Goal: Communication & Community: Answer question/provide support

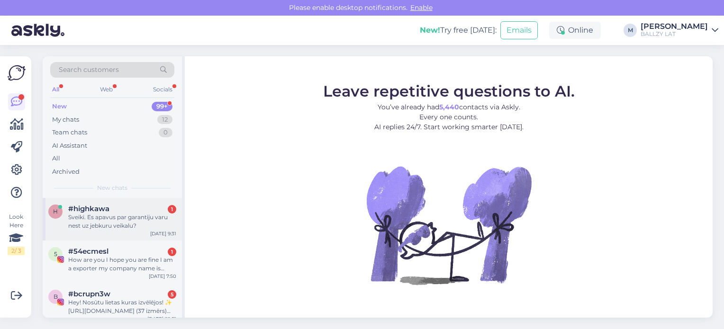
click at [127, 210] on div "#highkawa 1" at bounding box center [122, 209] width 108 height 9
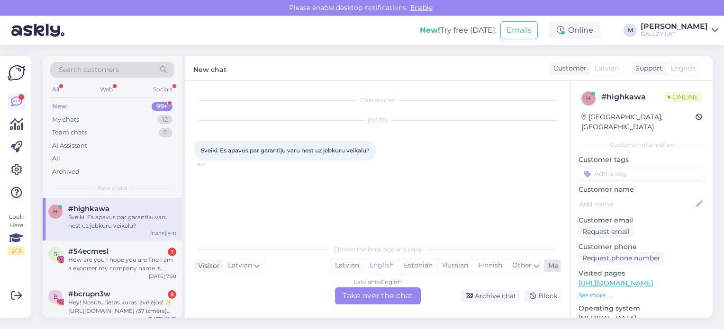
click at [345, 261] on div "Latvian" at bounding box center [347, 266] width 34 height 14
click at [355, 292] on div "Latvian to Latvian Take over the chat" at bounding box center [378, 296] width 86 height 17
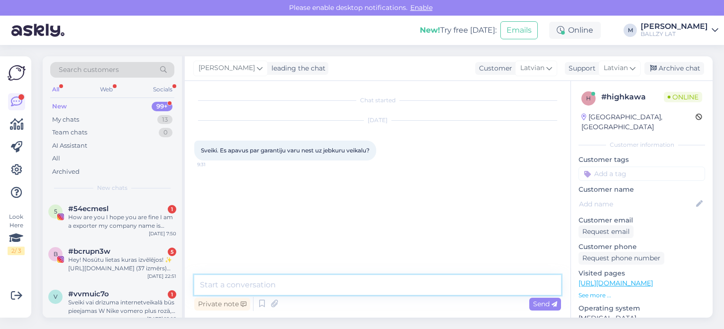
click at [280, 292] on textarea at bounding box center [377, 285] width 367 height 20
type textarea "Sveiki! Jā!"
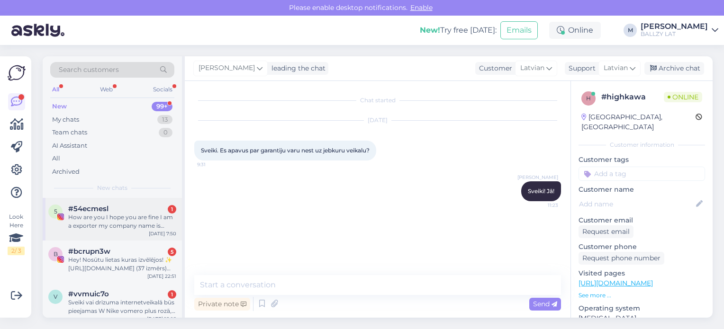
click at [119, 217] on div "How are you I hope you are fine I am a exporter my company name is [PERSON_NAME…" at bounding box center [122, 221] width 108 height 17
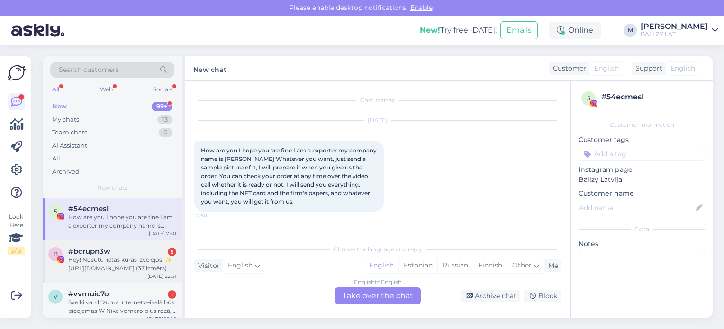
click at [131, 262] on div "Hey! Nosūtu lietas kuras izvēlējos! ✨ [URL][DOMAIN_NAME] (37 izmērs) [URL][DOMA…" at bounding box center [122, 264] width 108 height 17
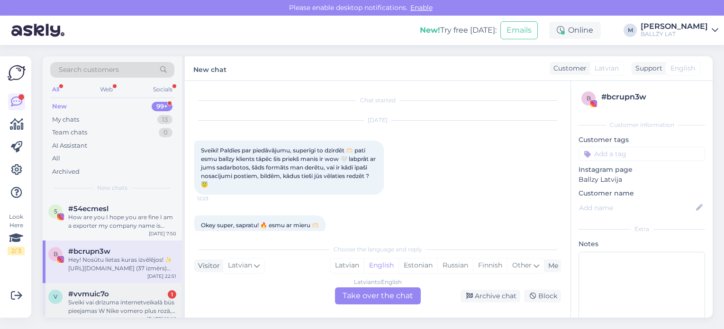
scroll to position [239, 0]
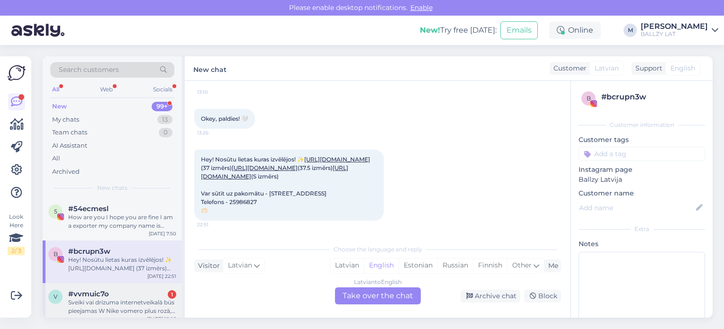
click at [125, 312] on div "Sveiki vai drīzuma internetveikalā būs pieejamas W Nike vomero plus rozā, jeb s…" at bounding box center [122, 307] width 108 height 17
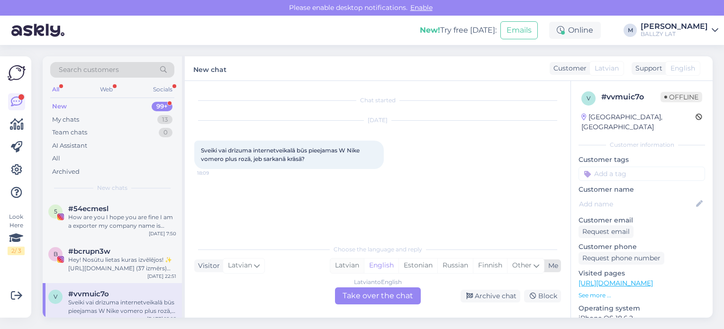
click at [350, 263] on div "Latvian" at bounding box center [347, 266] width 34 height 14
click at [370, 288] on div "Latvian to Latvian Take over the chat" at bounding box center [378, 296] width 86 height 17
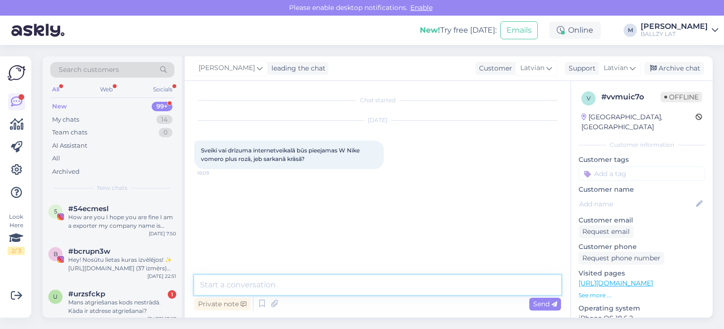
click at [320, 282] on textarea at bounding box center [377, 285] width 367 height 20
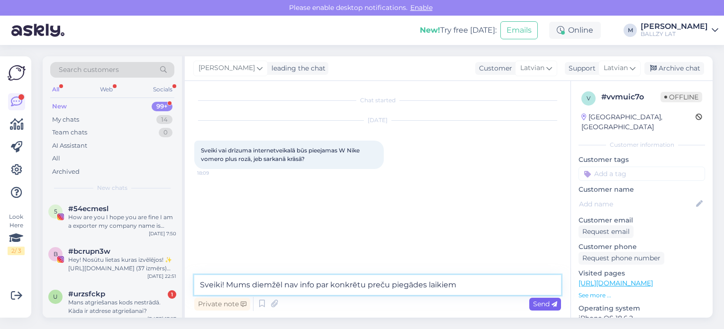
type textarea "Sveiki! Mums diemžēl nav info par konkrētu preču piegādes laikiem"
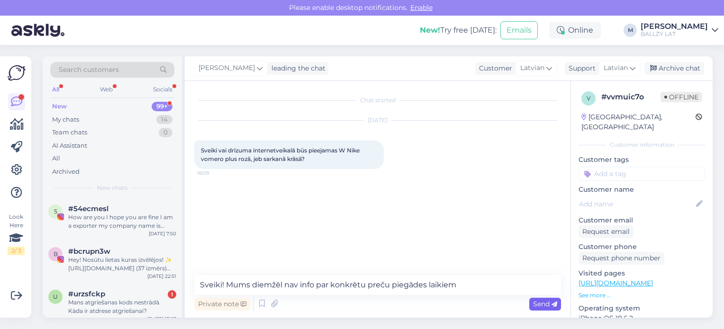
click at [545, 307] on span "Send" at bounding box center [545, 304] width 24 height 9
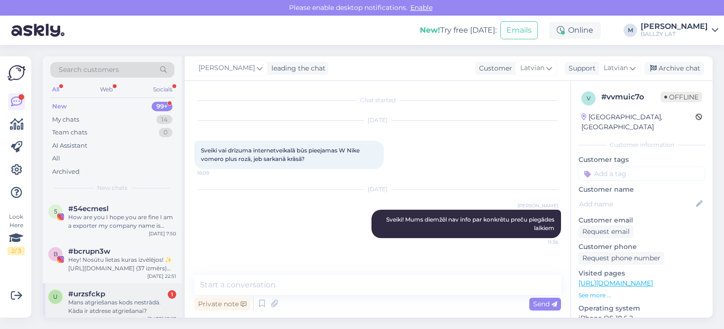
click at [119, 311] on div "Mans atgriešanas kods nestrādā. Kàda ir atdrese atgriešanai?" at bounding box center [122, 307] width 108 height 17
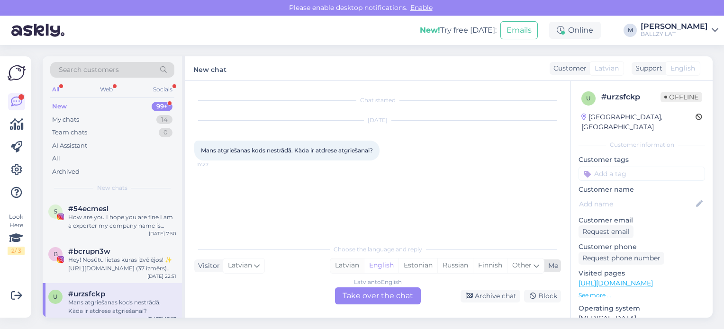
click at [348, 268] on div "Latvian" at bounding box center [347, 266] width 34 height 14
click at [366, 299] on div "Latvian to Latvian Take over the chat" at bounding box center [378, 296] width 86 height 17
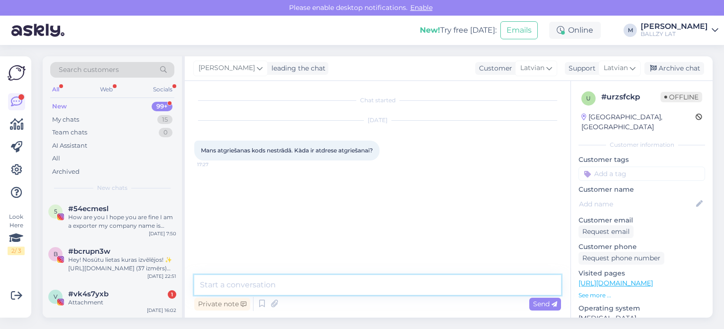
click at [296, 286] on textarea at bounding box center [377, 285] width 367 height 20
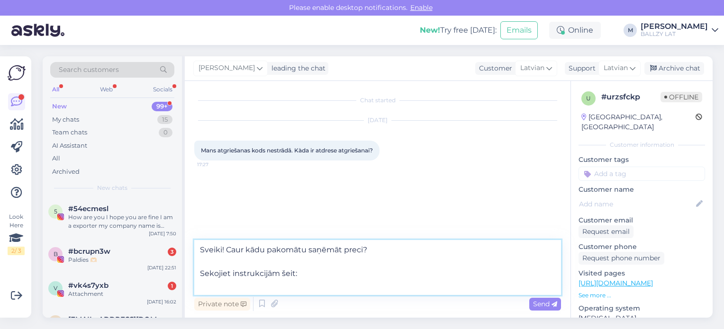
paste textarea "[URL][DOMAIN_NAME]"
type textarea "Sveiki! Caur kādu pakomātu saņēmāt preci? Sekojiet instrukcijām šeit: [URL][DOM…"
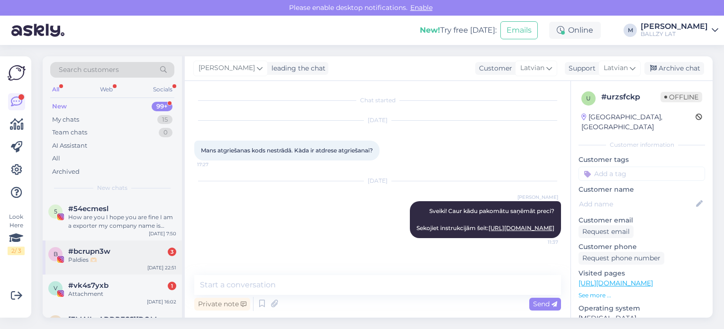
click at [96, 253] on span "#bcrupn3w" at bounding box center [89, 251] width 42 height 9
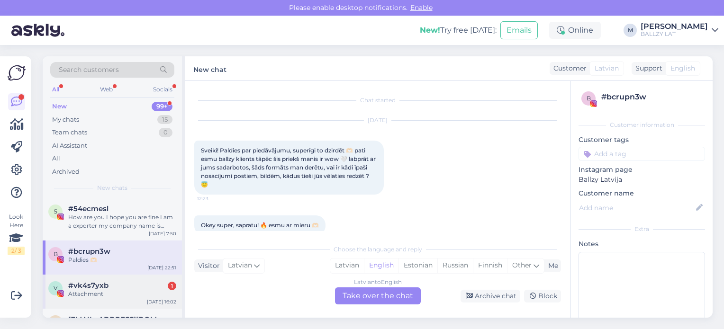
scroll to position [246, 0]
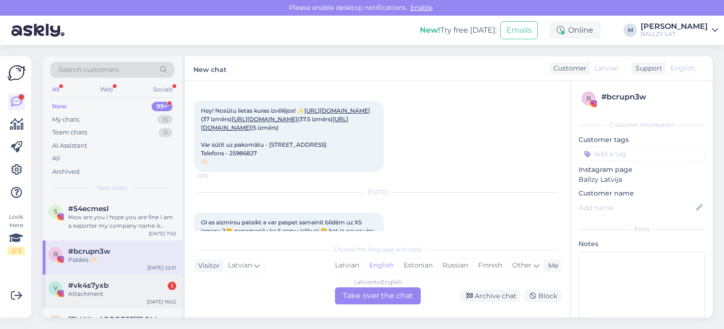
click at [130, 305] on div "v #vk4s7yxb 1 Attachment [DATE] 16:02" at bounding box center [112, 292] width 139 height 34
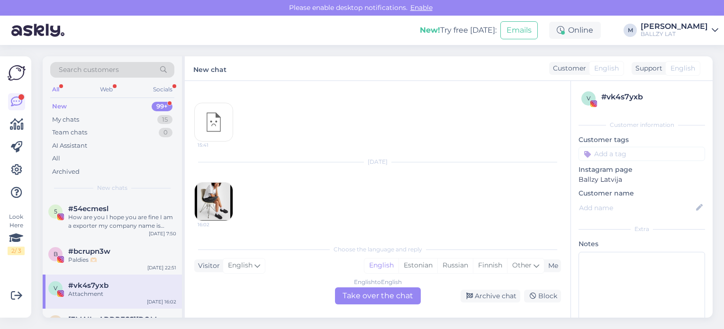
click at [119, 280] on div "v #vk4s7yxb Attachment [DATE] 16:02" at bounding box center [112, 292] width 139 height 34
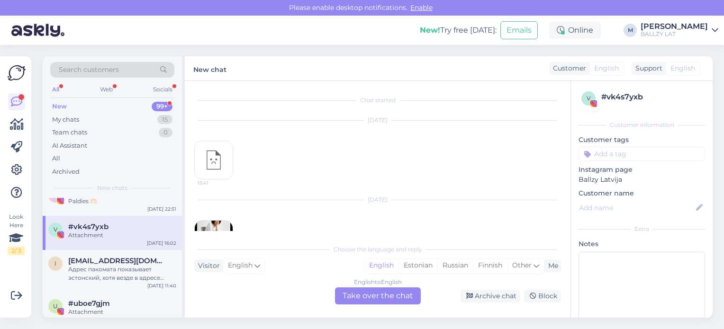
scroll to position [57, 0]
click at [119, 280] on div "Адрес пакомата показывает эстонский, хотя везде в адресе доставки указана латвия" at bounding box center [122, 275] width 108 height 17
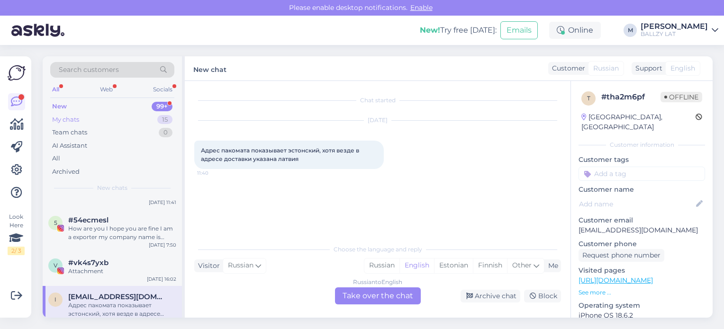
click at [74, 120] on div "My chats" at bounding box center [65, 119] width 27 height 9
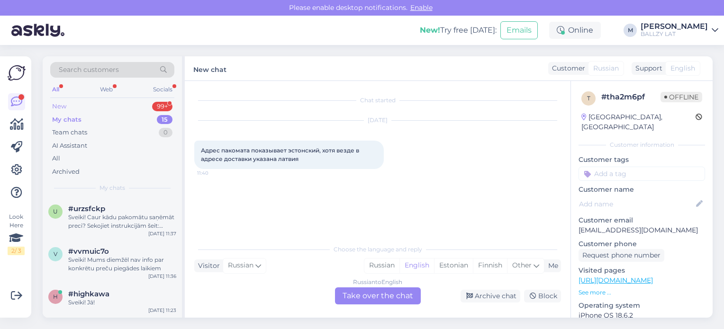
click at [54, 106] on div "New" at bounding box center [59, 106] width 14 height 9
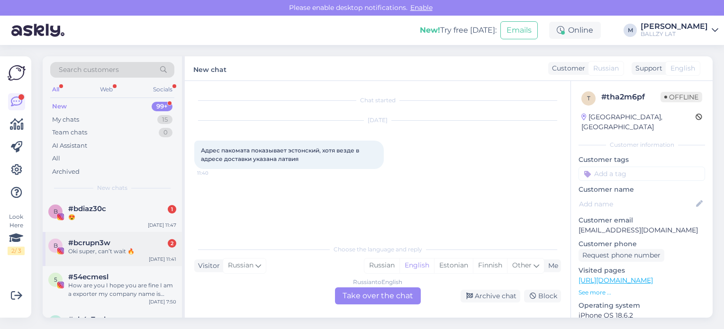
click at [107, 253] on div "Oki super, can’t wait 🔥" at bounding box center [122, 251] width 108 height 9
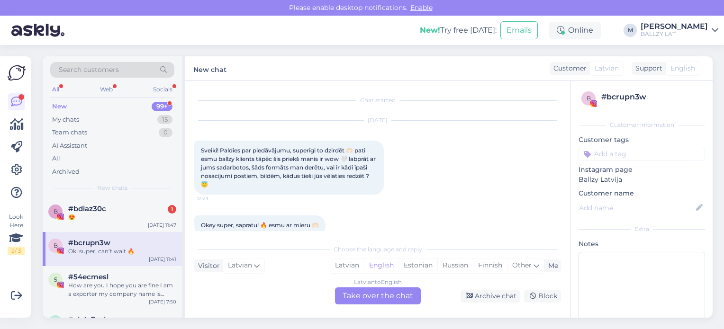
scroll to position [488, 0]
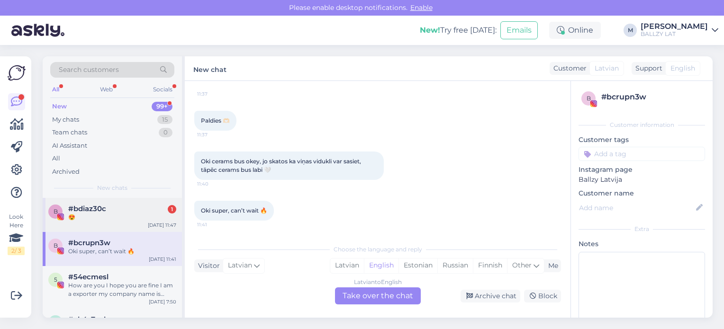
click at [110, 214] on div "😍" at bounding box center [122, 217] width 108 height 9
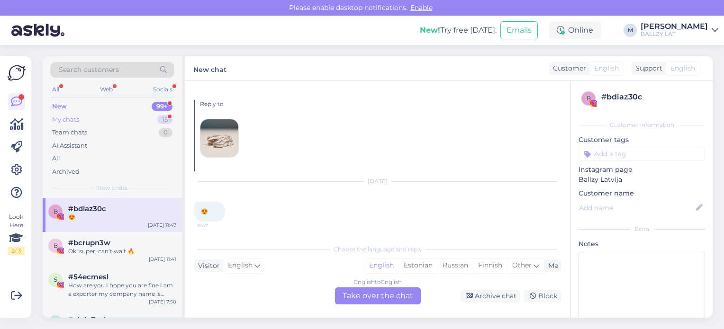
click at [78, 115] on div "My chats" at bounding box center [65, 119] width 27 height 9
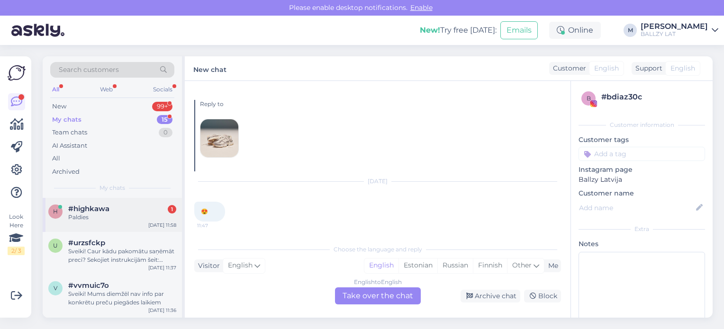
click at [128, 219] on div "Paldies" at bounding box center [122, 217] width 108 height 9
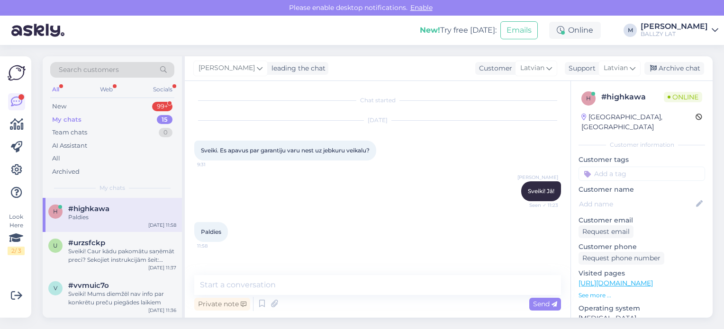
scroll to position [0, 0]
click at [64, 107] on div "New" at bounding box center [59, 106] width 14 height 9
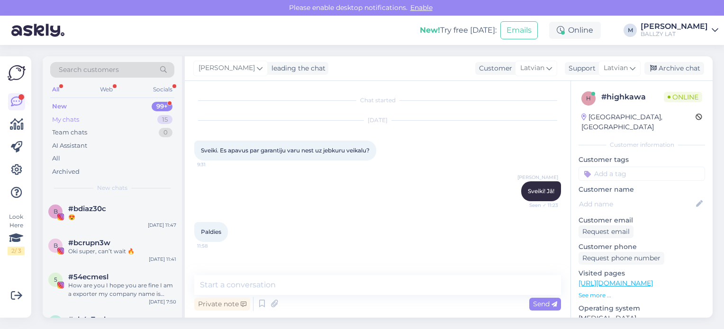
click at [86, 121] on div "My chats 15" at bounding box center [112, 119] width 124 height 13
